Goal: Information Seeking & Learning: Learn about a topic

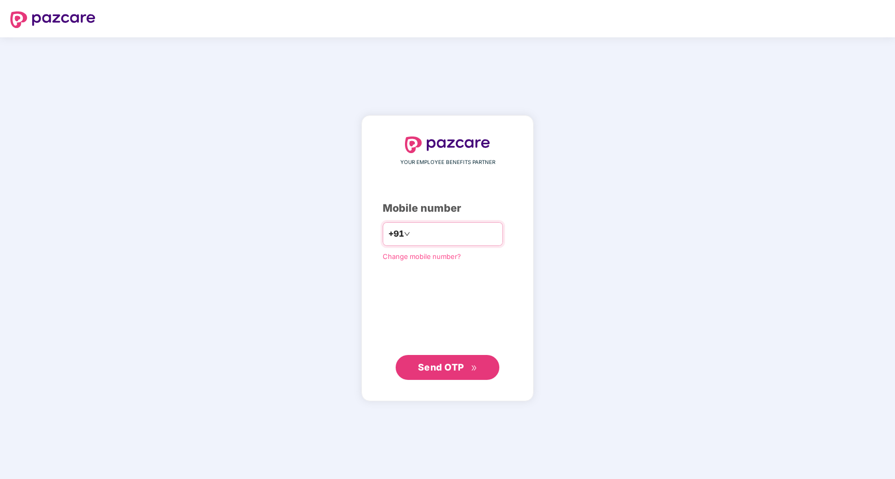
click at [450, 236] on input "number" at bounding box center [454, 234] width 85 height 17
type input "**********"
click at [444, 370] on span "Send OTP" at bounding box center [441, 366] width 46 height 11
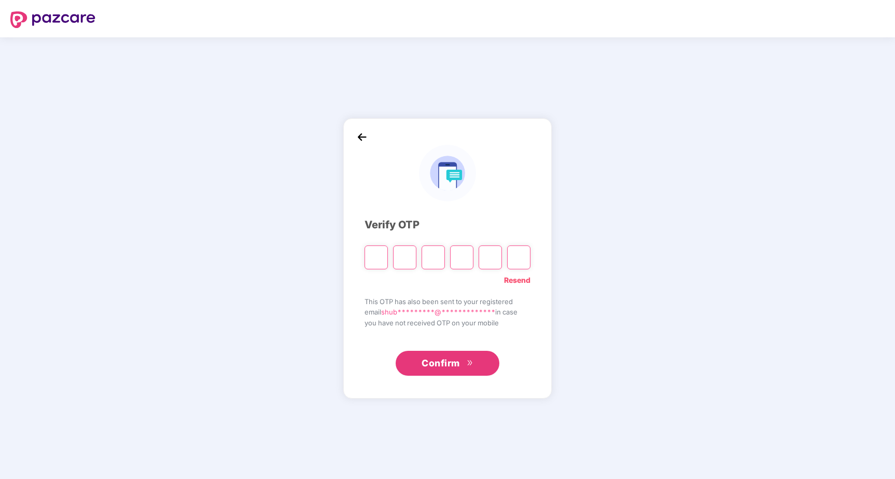
type input "*"
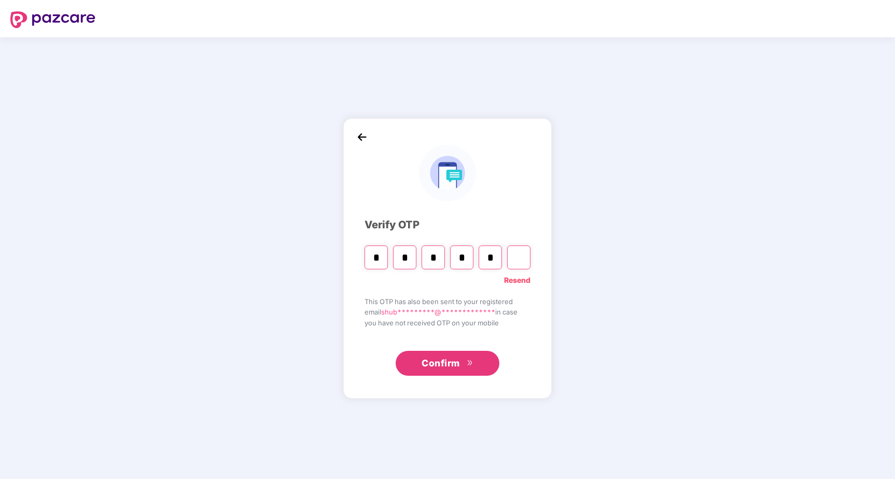
type input "*"
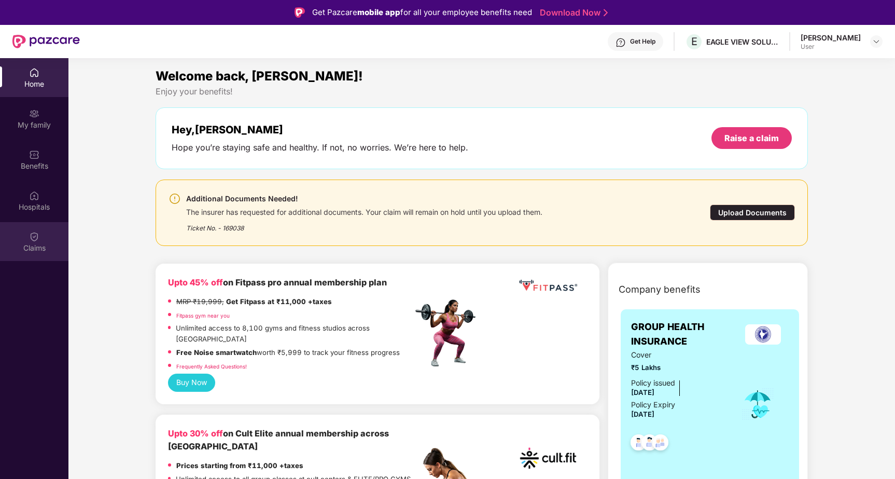
click at [30, 235] on img at bounding box center [34, 236] width 10 height 10
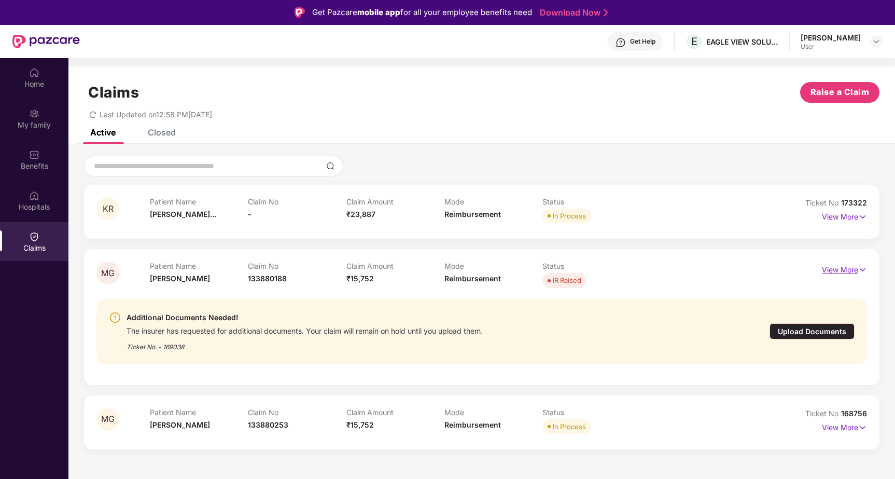
click at [838, 268] on p "View More" at bounding box center [844, 268] width 45 height 14
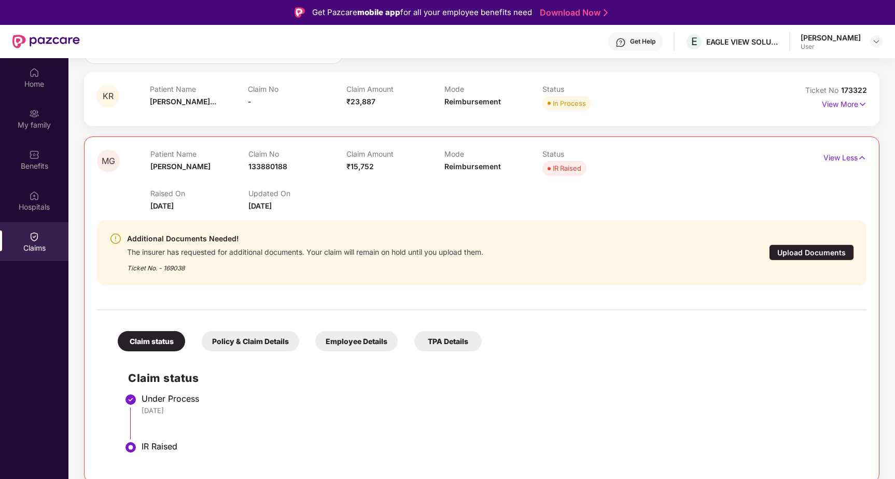
scroll to position [133, 0]
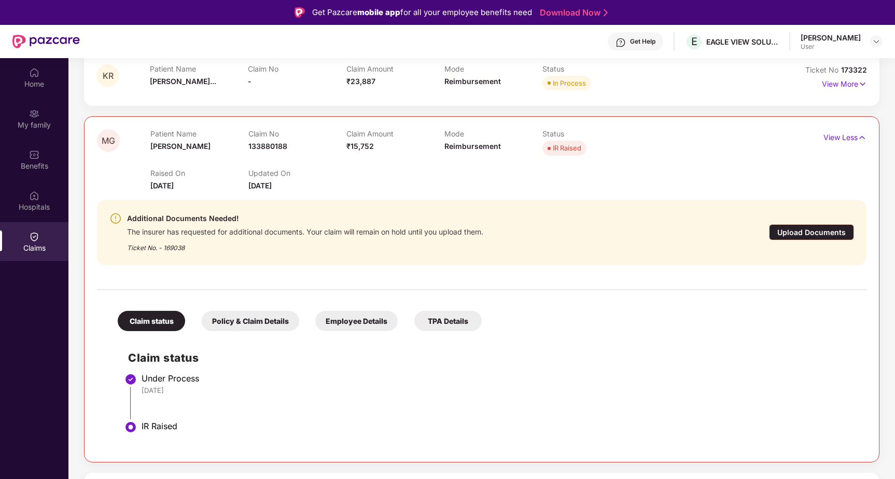
click at [248, 319] on div "Policy & Claim Details" at bounding box center [250, 321] width 97 height 20
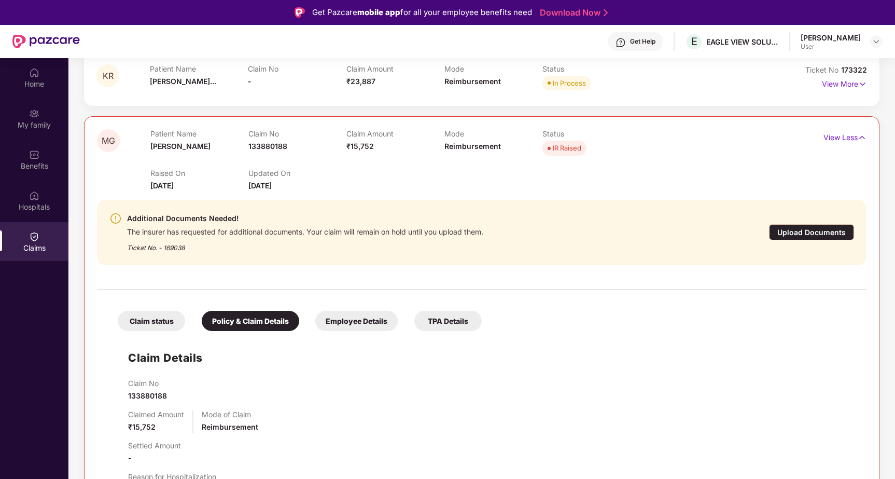
click at [351, 316] on div "Employee Details" at bounding box center [356, 321] width 82 height 20
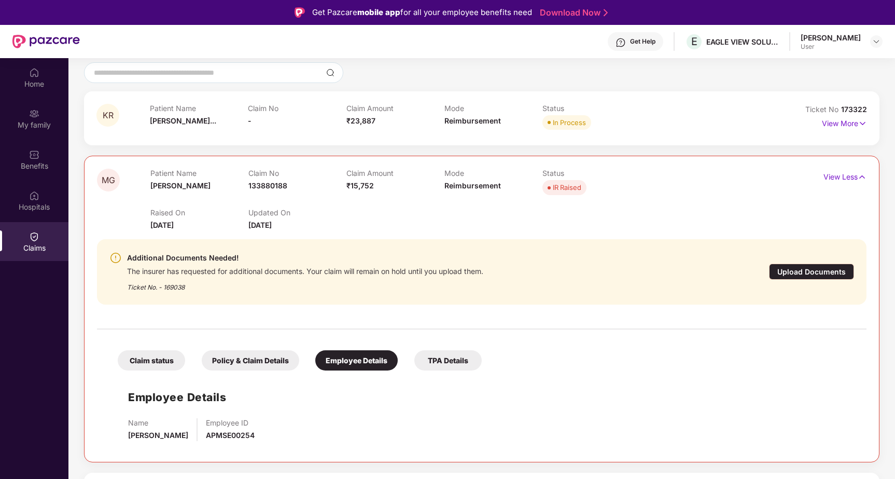
scroll to position [93, 0]
click at [448, 354] on div "TPA Details" at bounding box center [447, 360] width 67 height 20
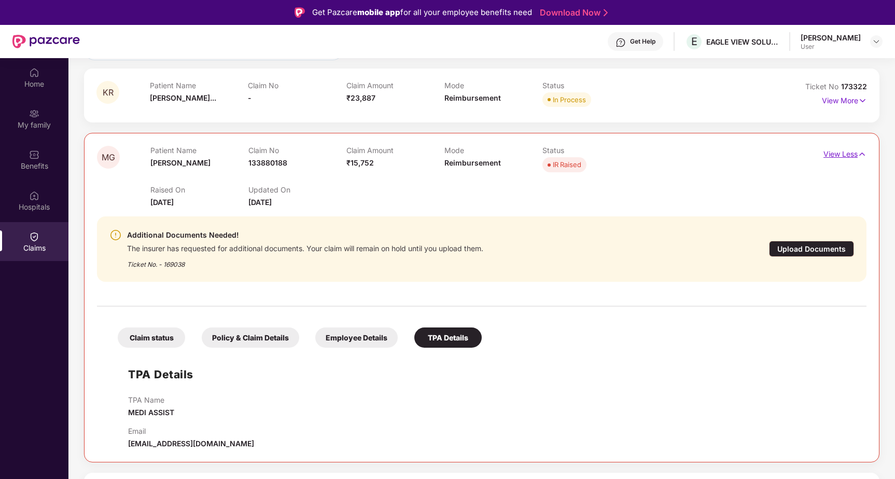
click at [837, 151] on p "View Less" at bounding box center [844, 153] width 43 height 14
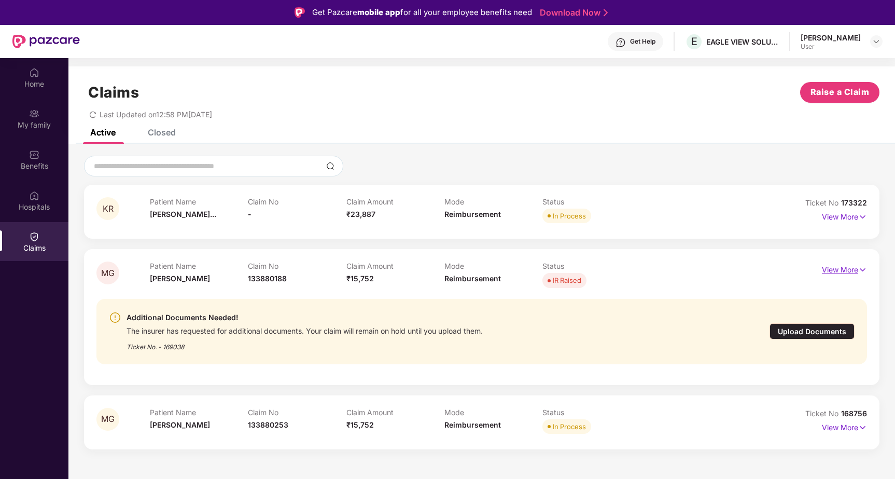
scroll to position [0, 0]
click at [164, 129] on div "Closed" at bounding box center [162, 132] width 28 height 10
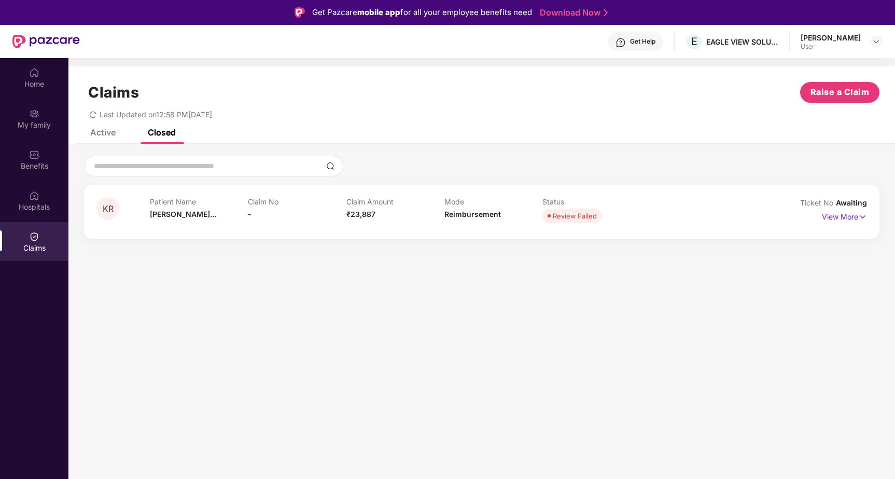
click at [106, 131] on div "Active" at bounding box center [102, 132] width 25 height 10
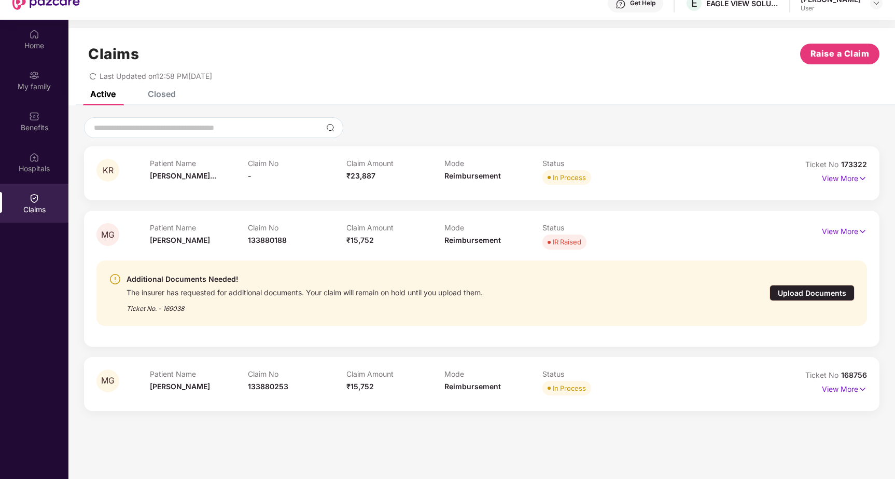
scroll to position [58, 0]
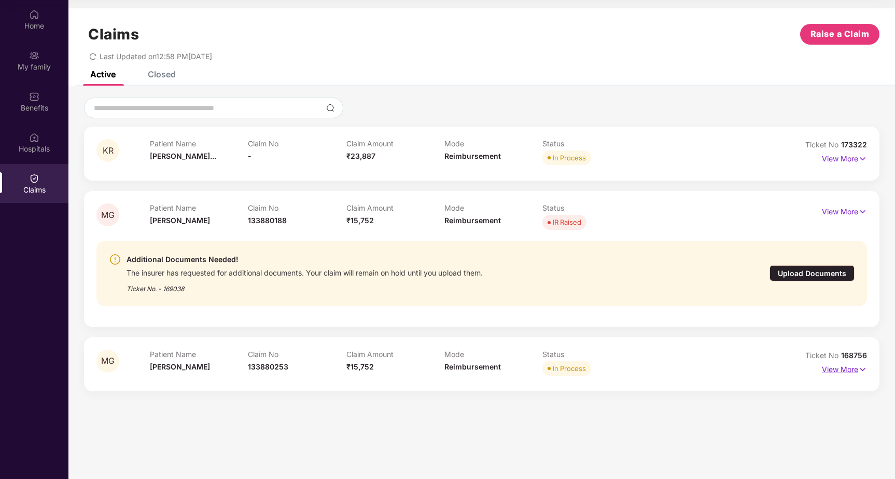
click at [854, 370] on p "View More" at bounding box center [844, 368] width 45 height 14
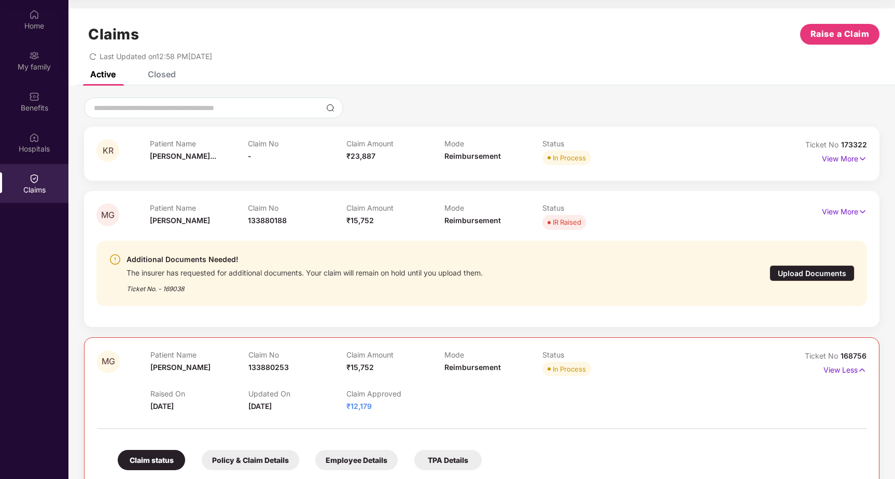
click at [500, 387] on div "Raised On [DATE] Updated On [DATE] Claim Approved ₹12,179" at bounding box center [444, 395] width 588 height 33
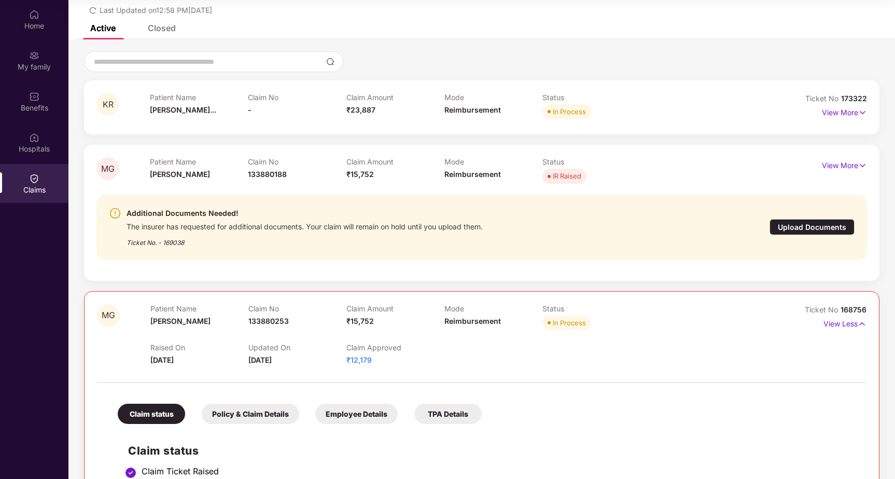
scroll to position [0, 0]
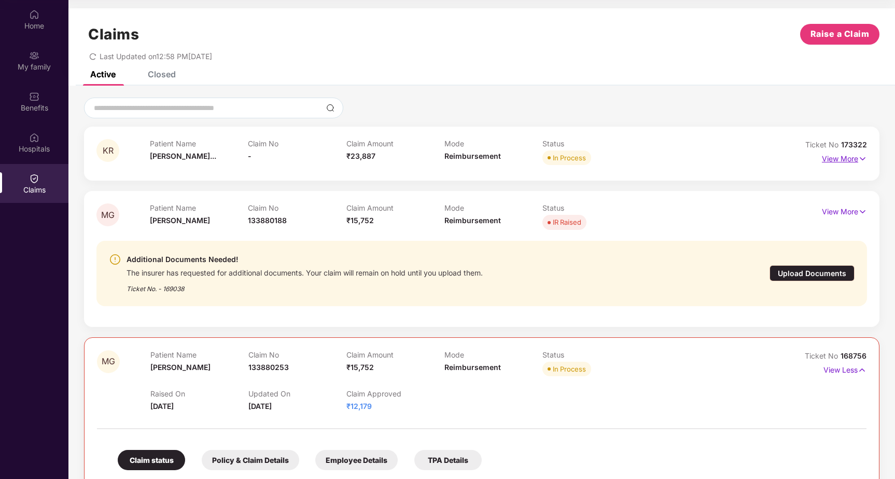
click at [835, 155] on p "View More" at bounding box center [844, 157] width 45 height 14
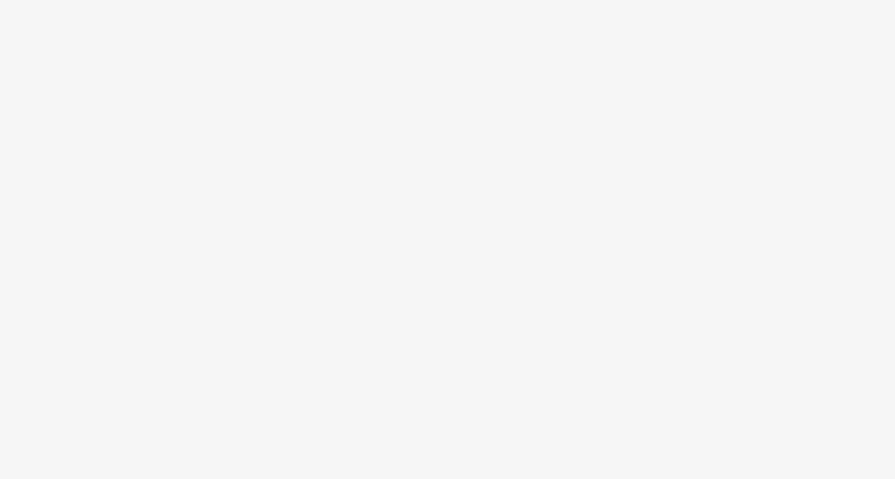
scroll to position [58, 0]
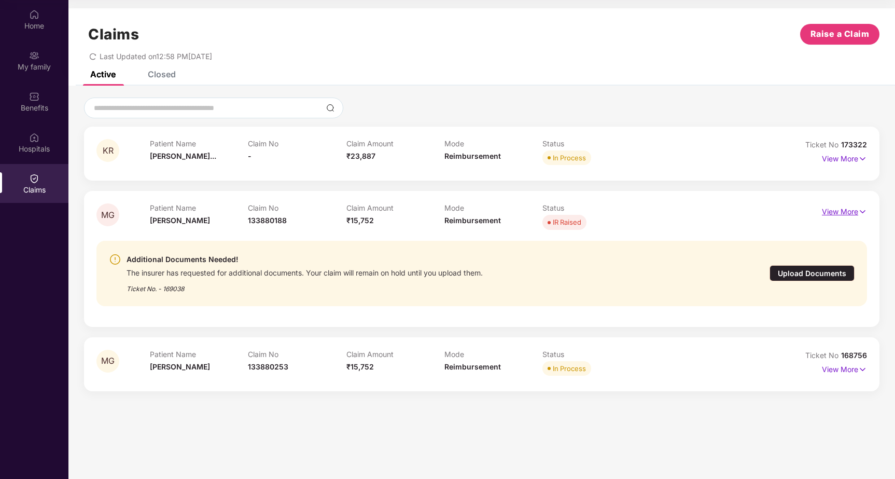
click at [836, 207] on p "View More" at bounding box center [844, 210] width 45 height 14
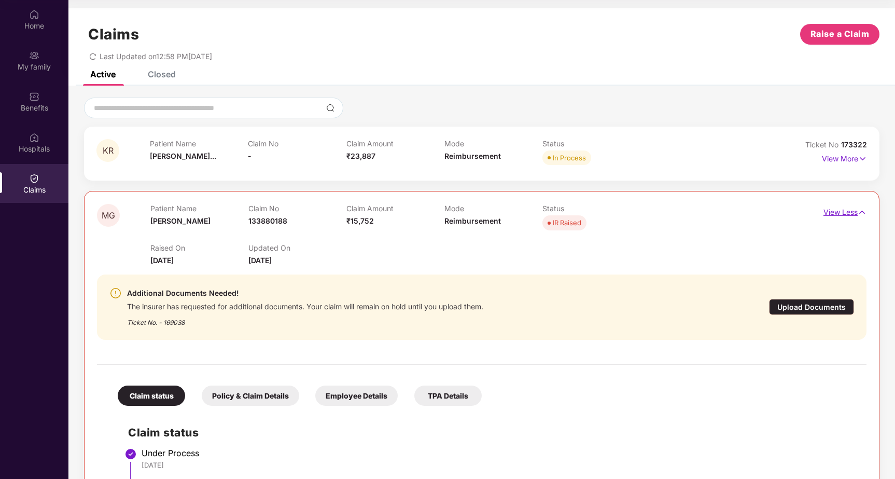
click at [823, 211] on p "View Less" at bounding box center [844, 211] width 43 height 14
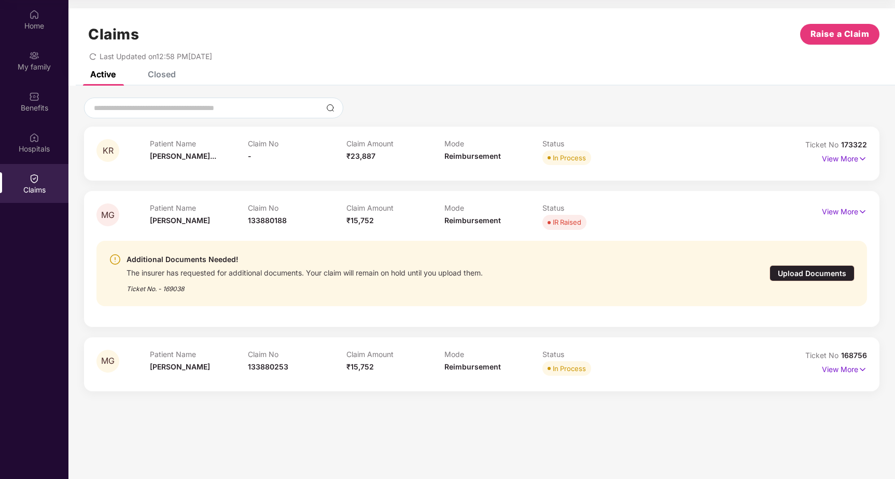
click at [469, 330] on div "KR Patient Name [PERSON_NAME]... Claim No - Claim Amount ₹23,887 Mode Reimburse…" at bounding box center [481, 259] width 795 height 264
click at [34, 71] on div "My family" at bounding box center [34, 67] width 68 height 10
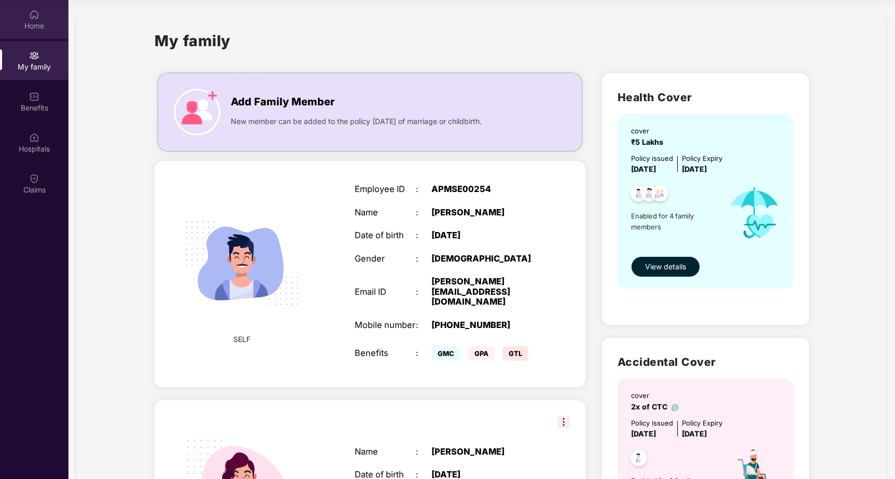
click at [32, 33] on div "Home" at bounding box center [34, 19] width 68 height 39
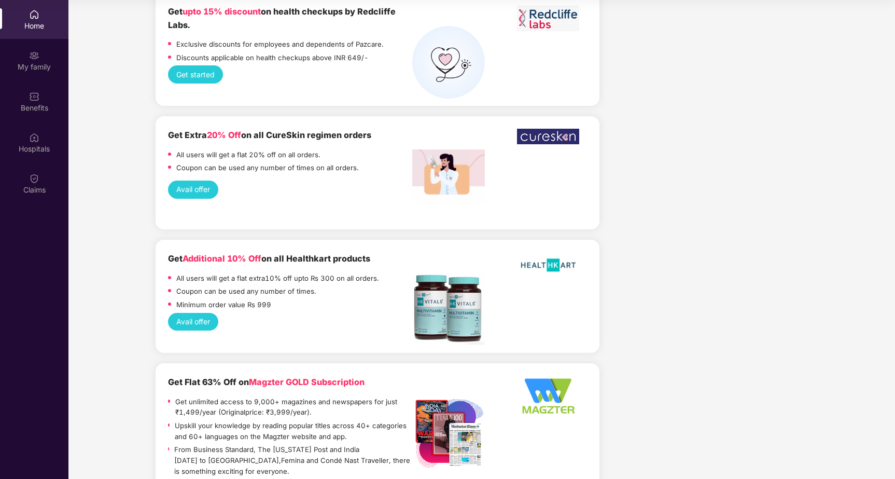
scroll to position [1249, 0]
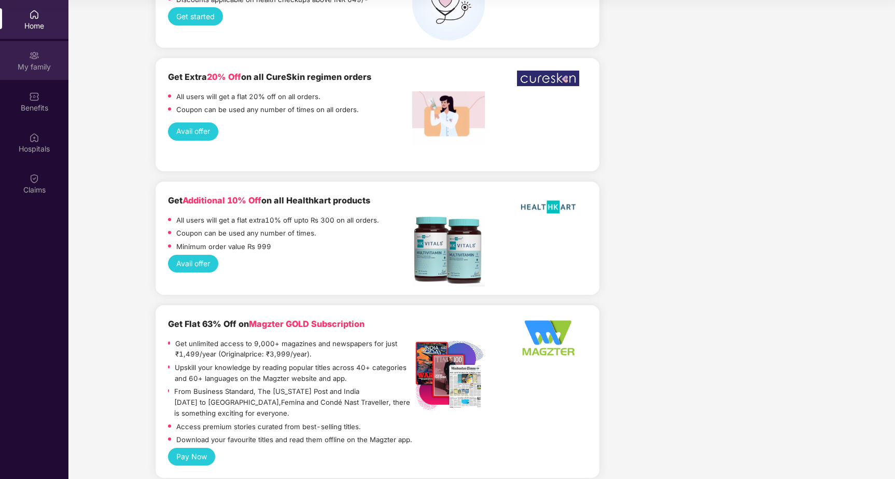
click at [38, 59] on img at bounding box center [34, 55] width 10 height 10
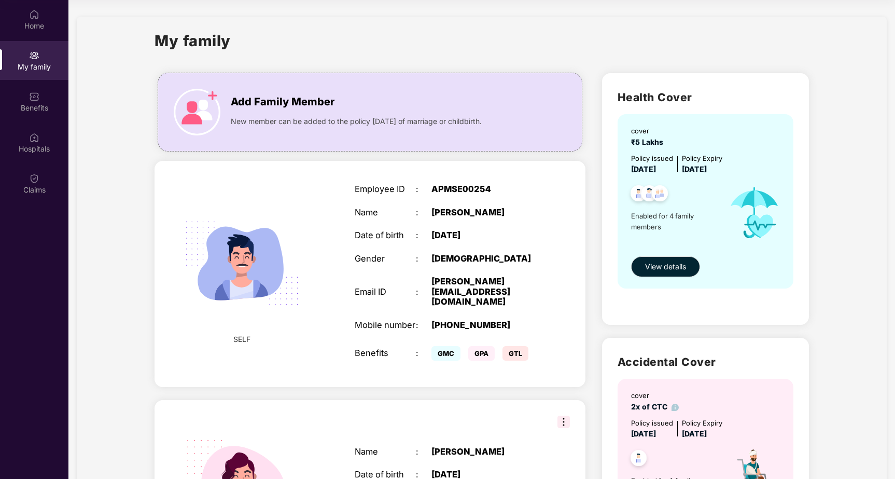
click at [388, 62] on div "My family" at bounding box center [482, 47] width 654 height 36
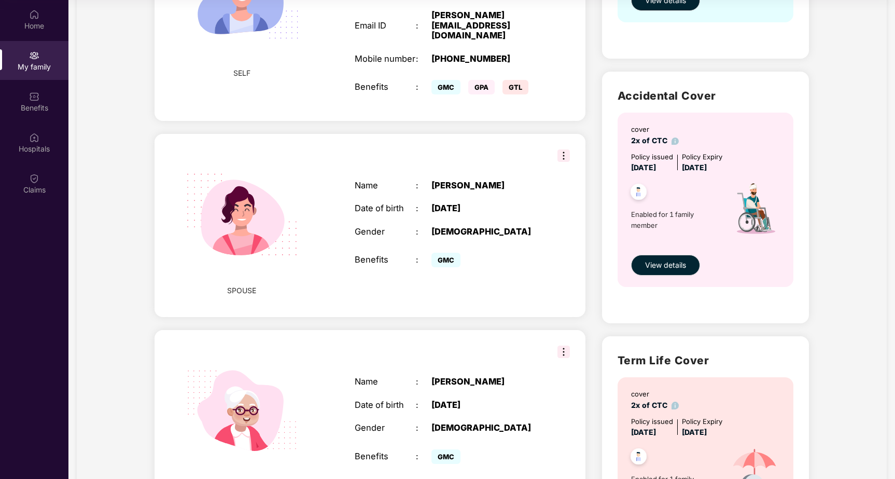
scroll to position [528, 0]
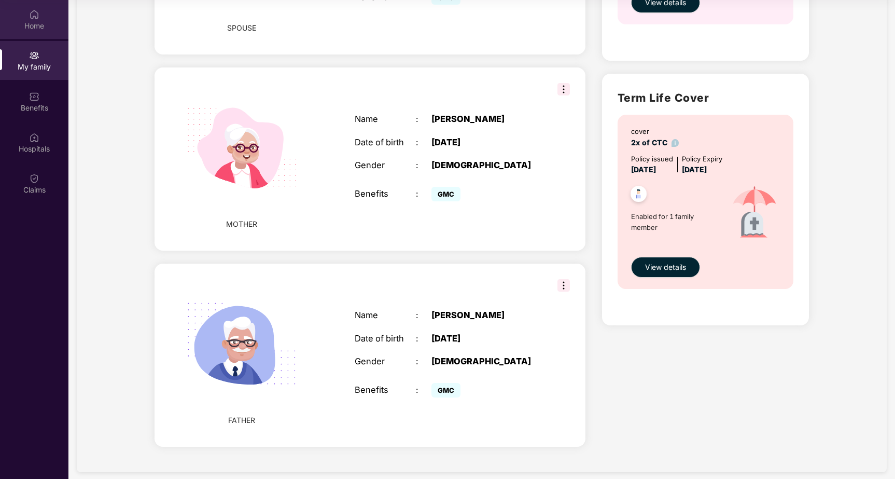
click at [32, 17] on img at bounding box center [34, 14] width 10 height 10
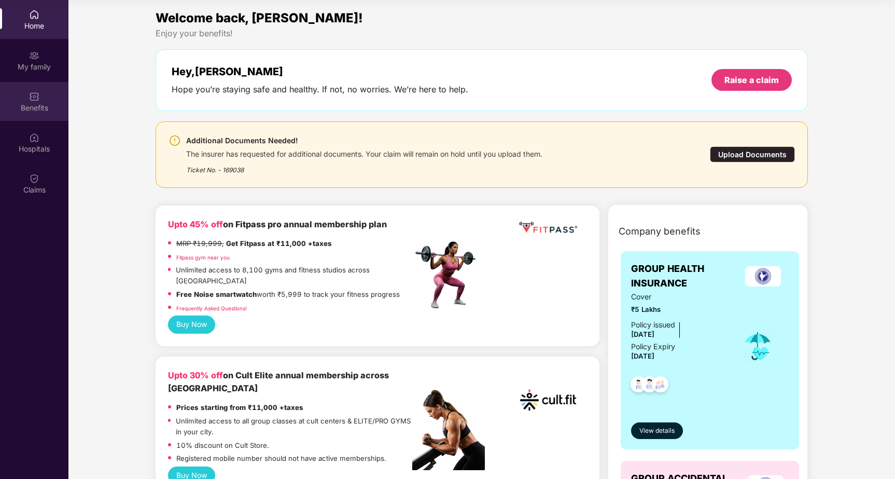
click at [30, 101] on img at bounding box center [34, 96] width 10 height 10
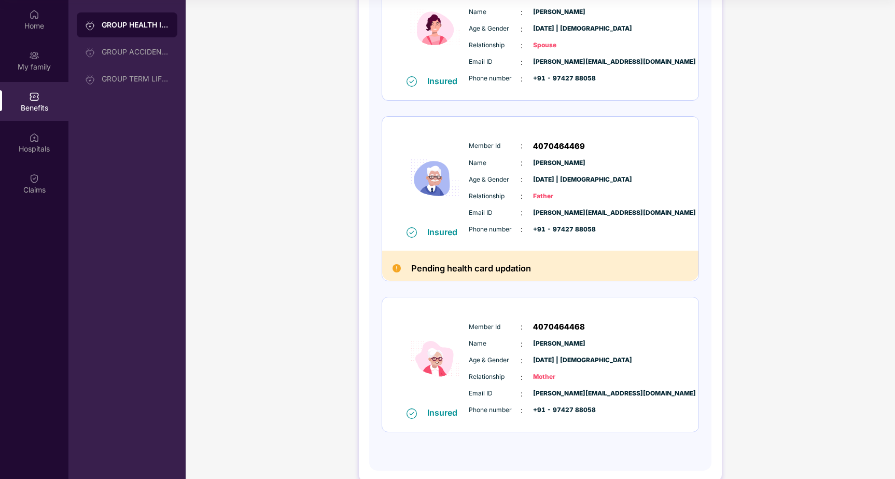
scroll to position [357, 0]
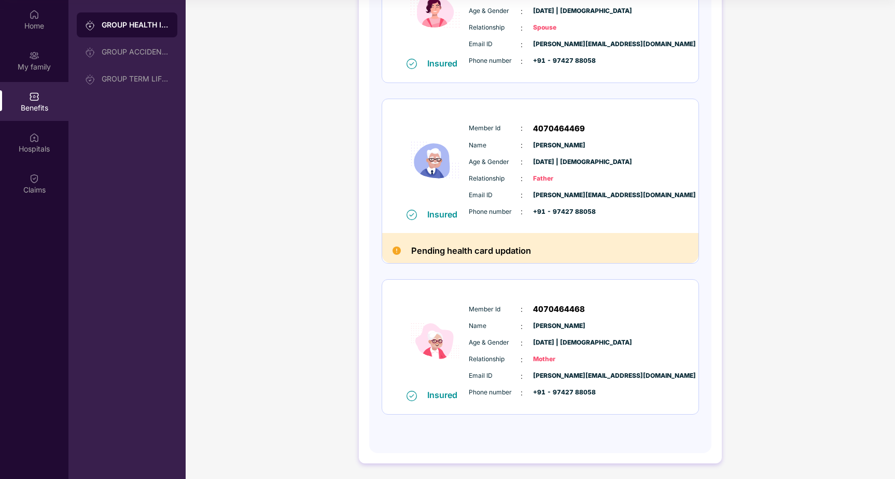
click at [373, 220] on div "Policy No: 67160234240400000021 Health Card Insured Member Id : 4070464467 Name…" at bounding box center [540, 99] width 342 height 705
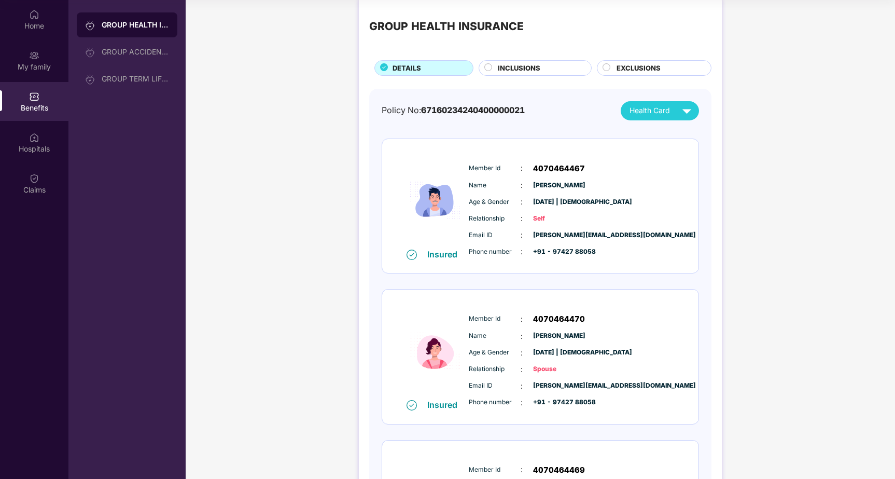
scroll to position [0, 0]
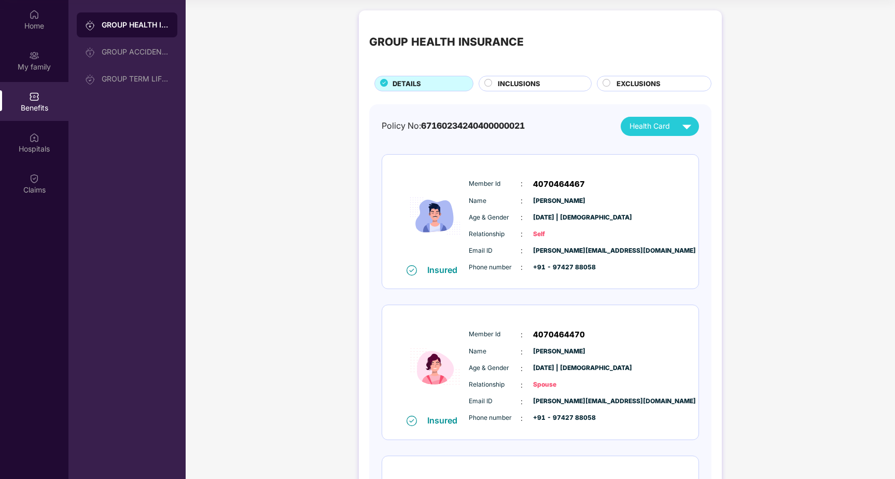
click at [487, 83] on circle at bounding box center [488, 82] width 7 height 7
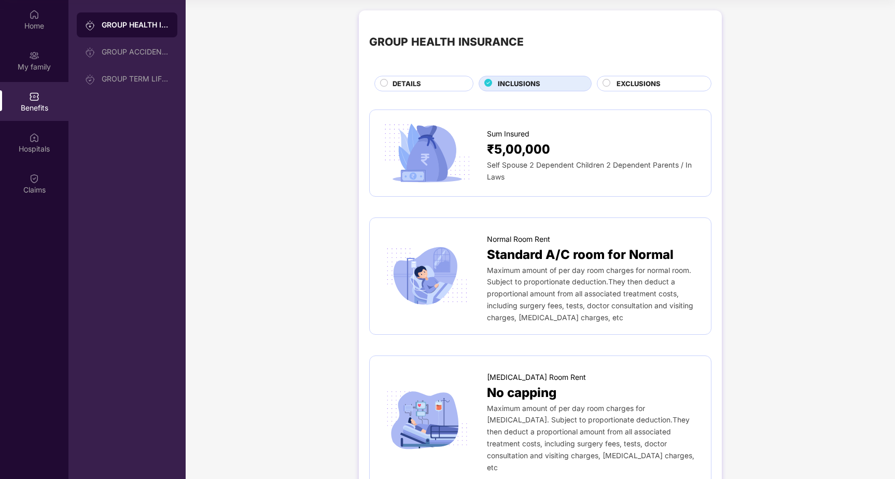
click at [606, 81] on circle at bounding box center [606, 82] width 7 height 7
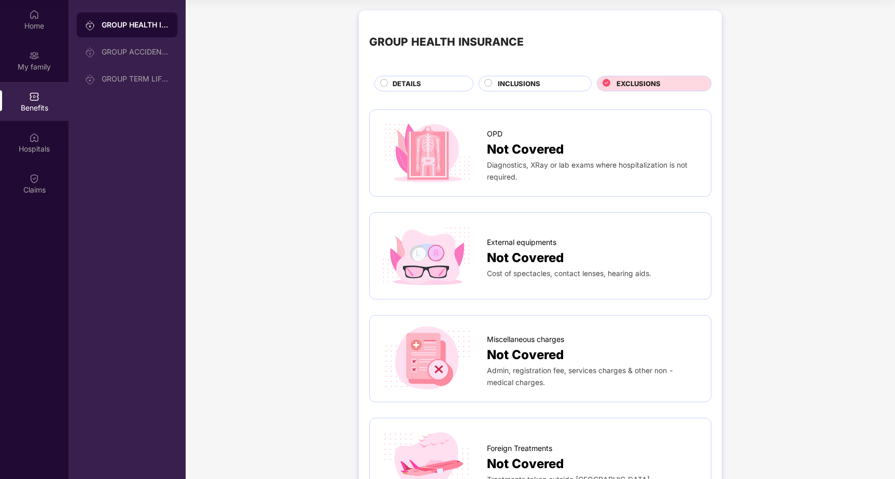
click at [714, 152] on div "GROUP HEALTH INSURANCE DETAILS INCLUSIONS EXCLUSIONS OPD Not Covered Diagnostic…" at bounding box center [540, 479] width 363 height 938
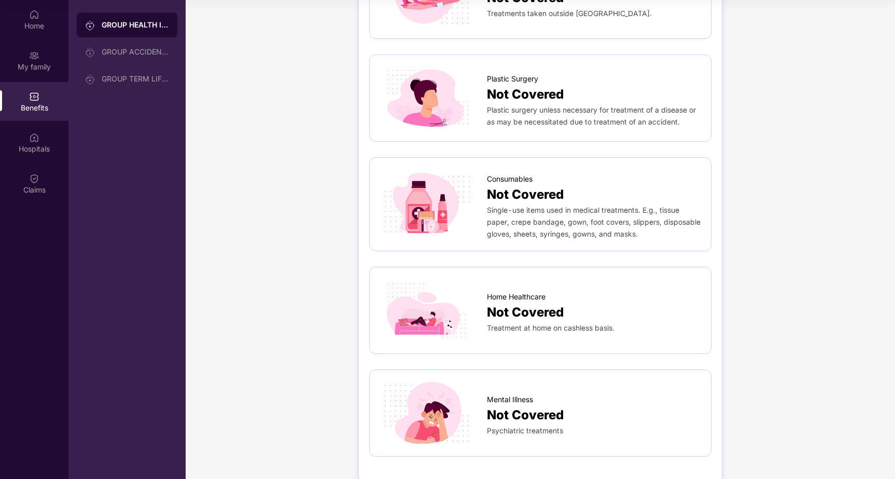
scroll to position [484, 0]
